Goal: Task Accomplishment & Management: Complete application form

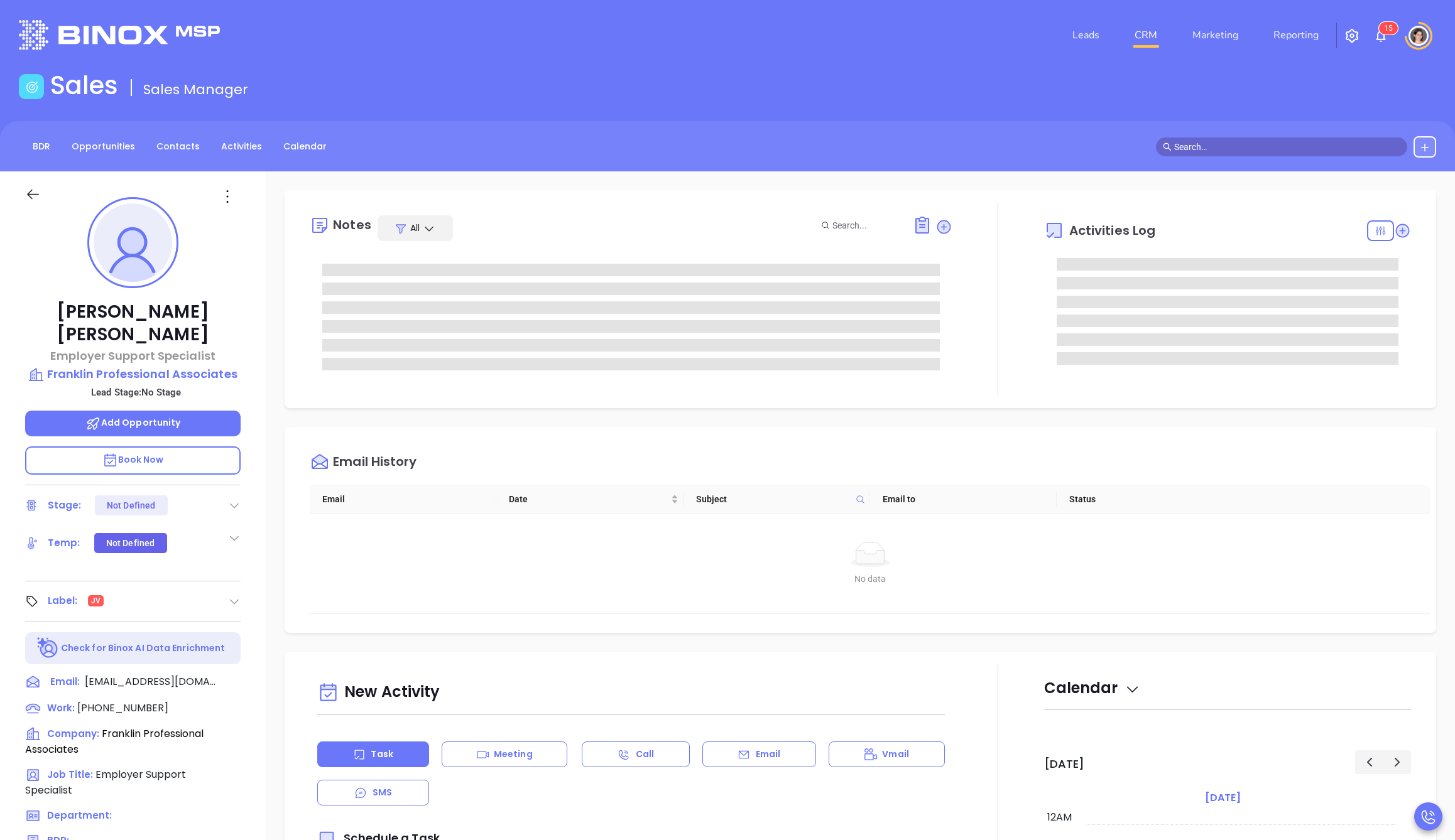
type input "[PERSON_NAME]"
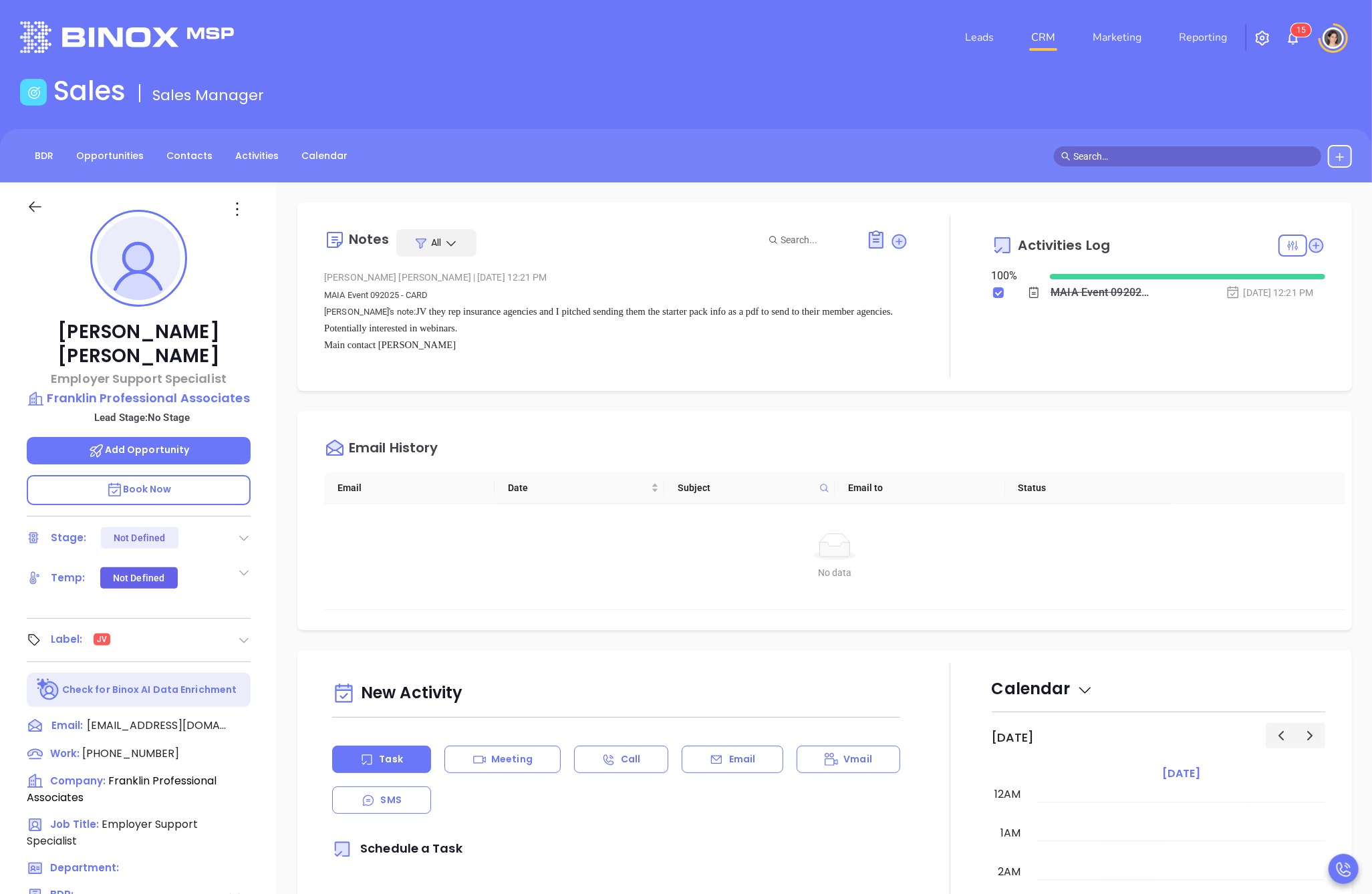
scroll to position [388, 0]
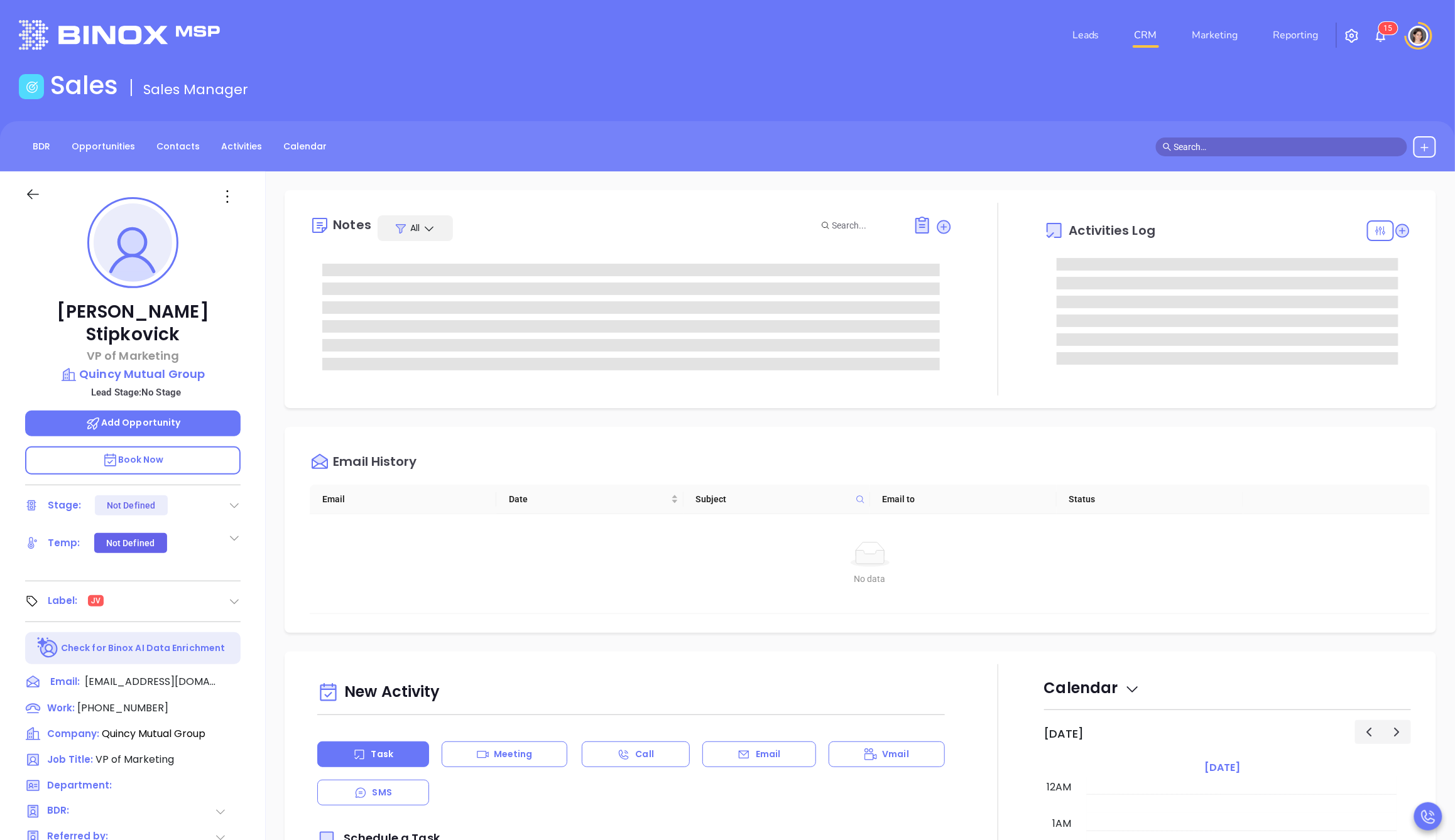
type input "[PERSON_NAME]"
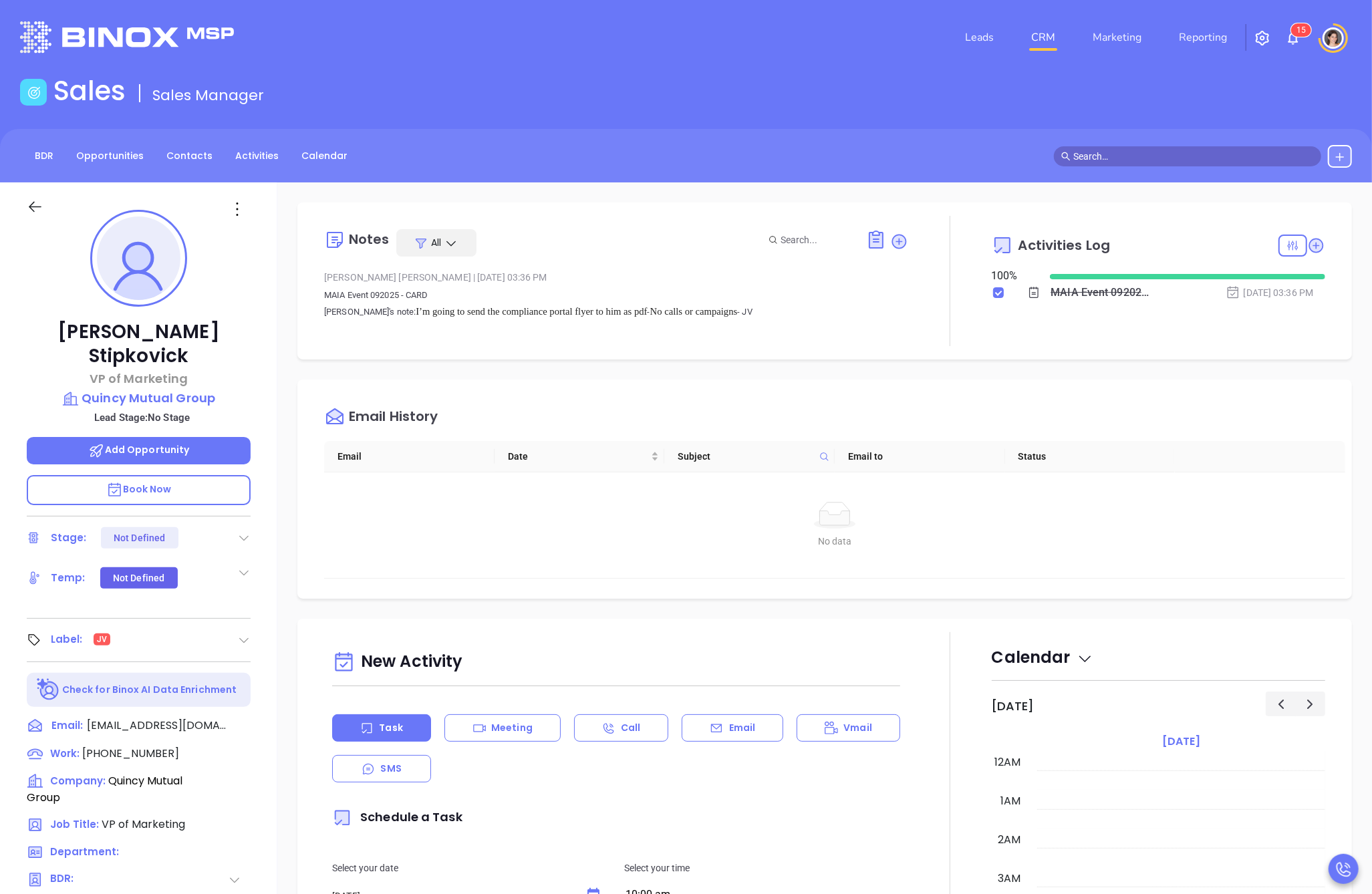
scroll to position [388, 0]
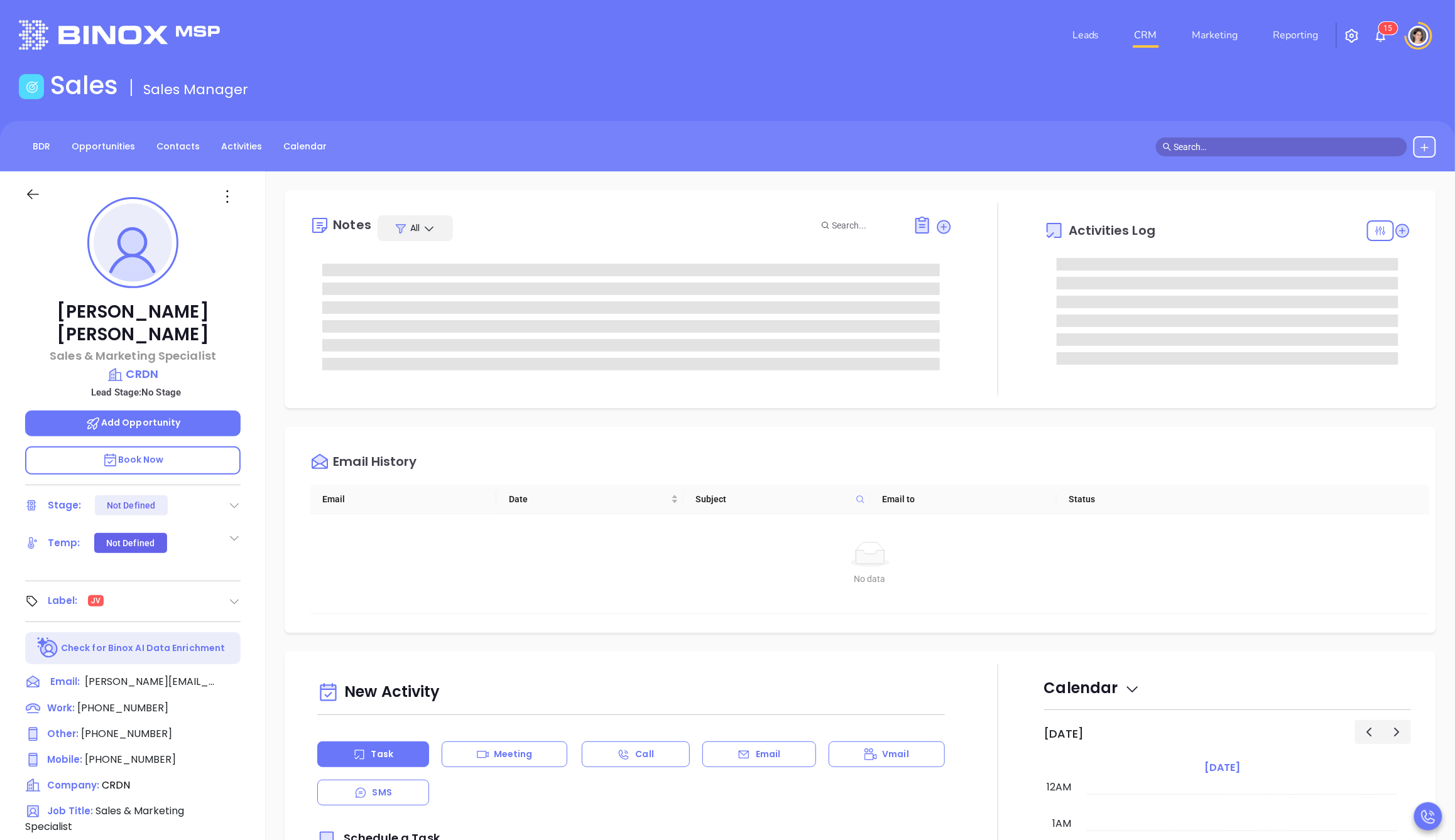
type input "[PERSON_NAME]"
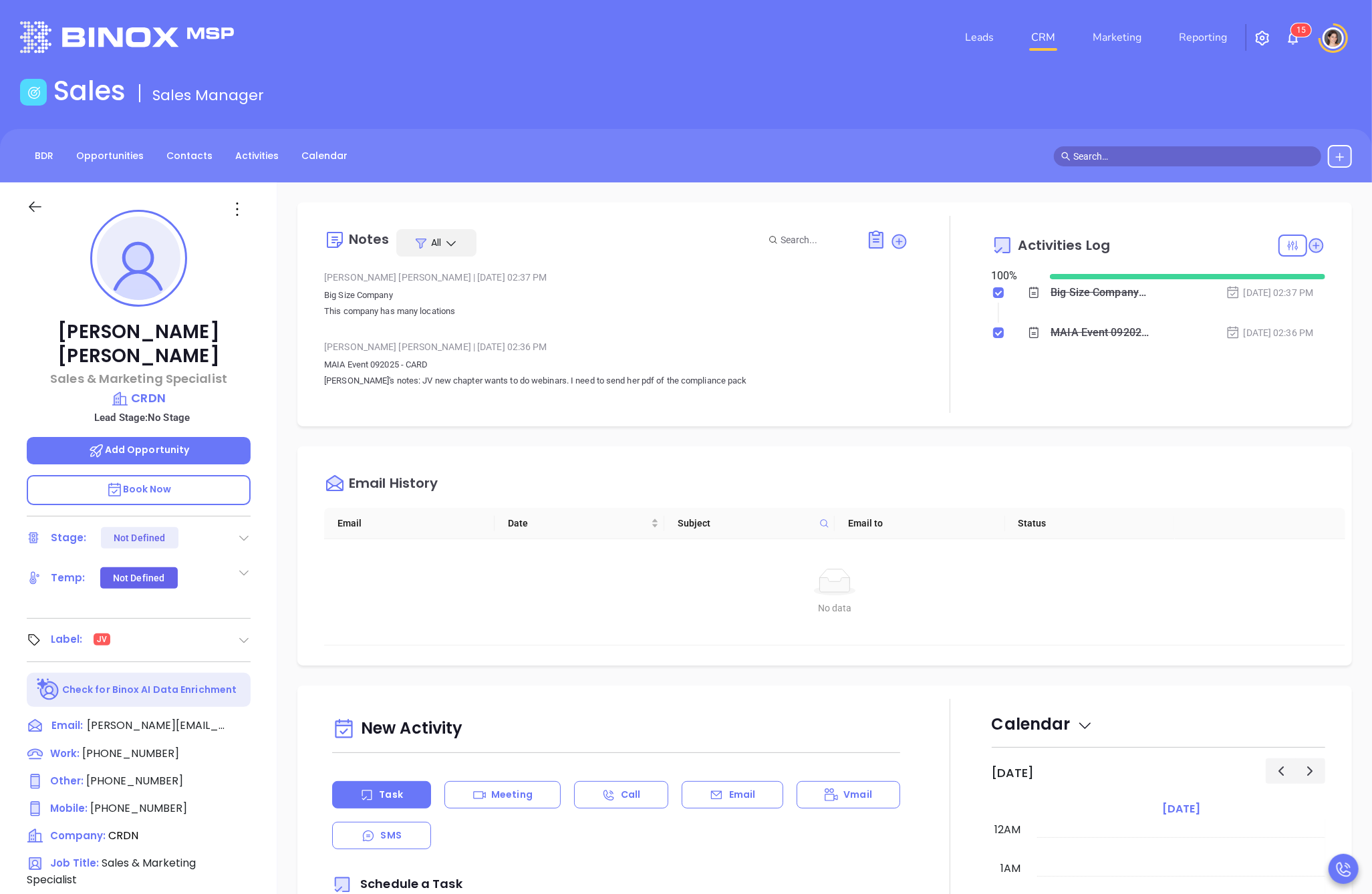
scroll to position [388, 0]
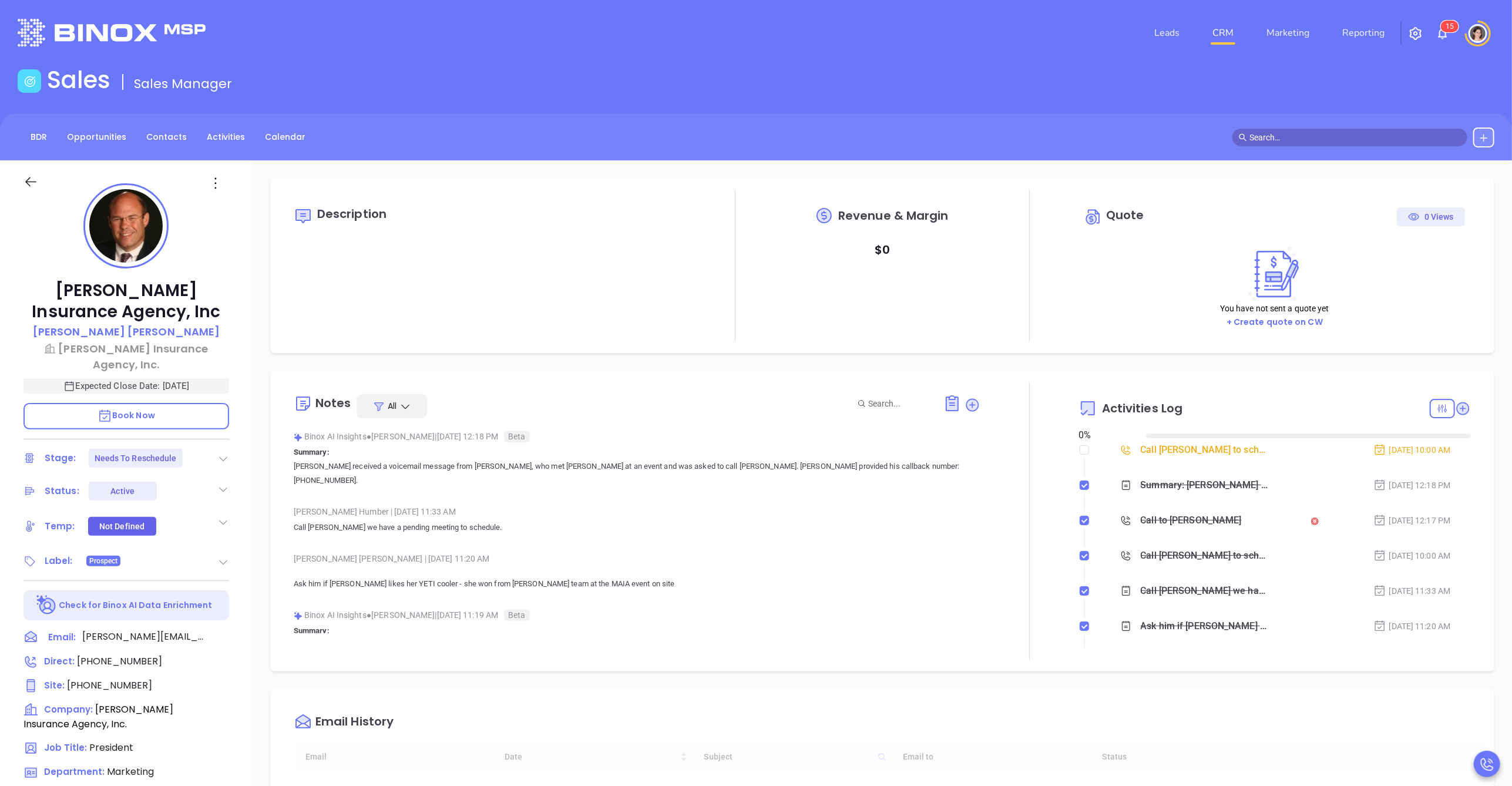
type input "[DATE]"
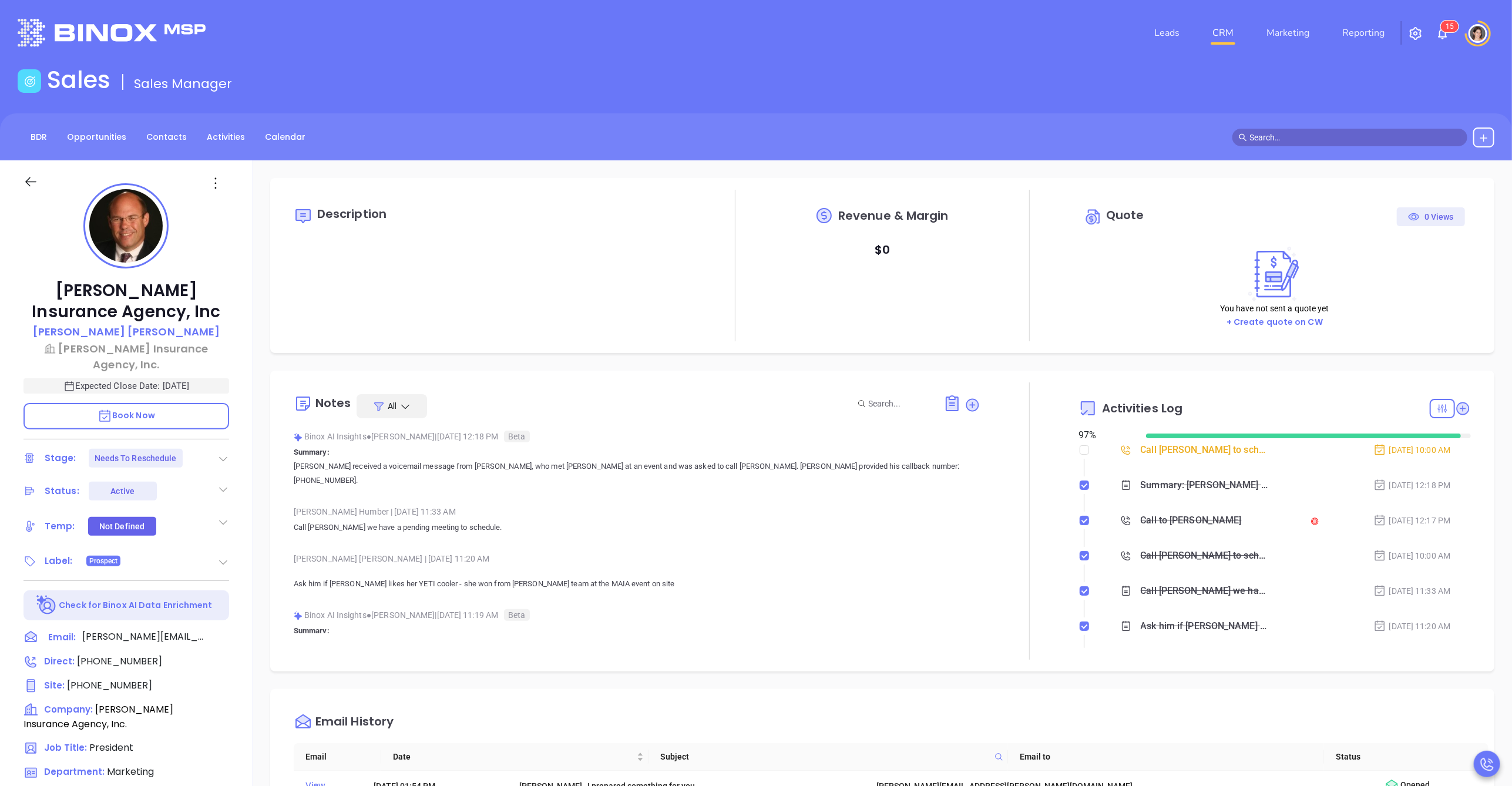
type input "[PERSON_NAME]"
